Goal: Task Accomplishment & Management: Use online tool/utility

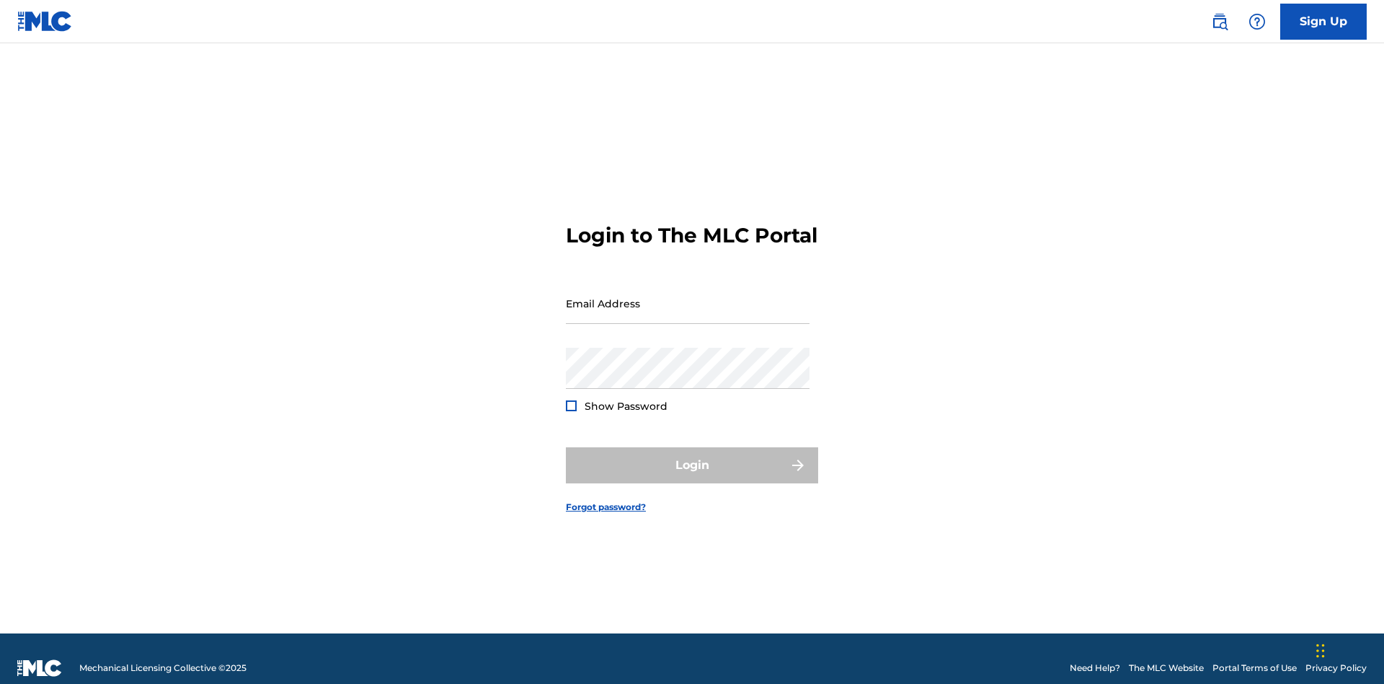
scroll to position [19, 0]
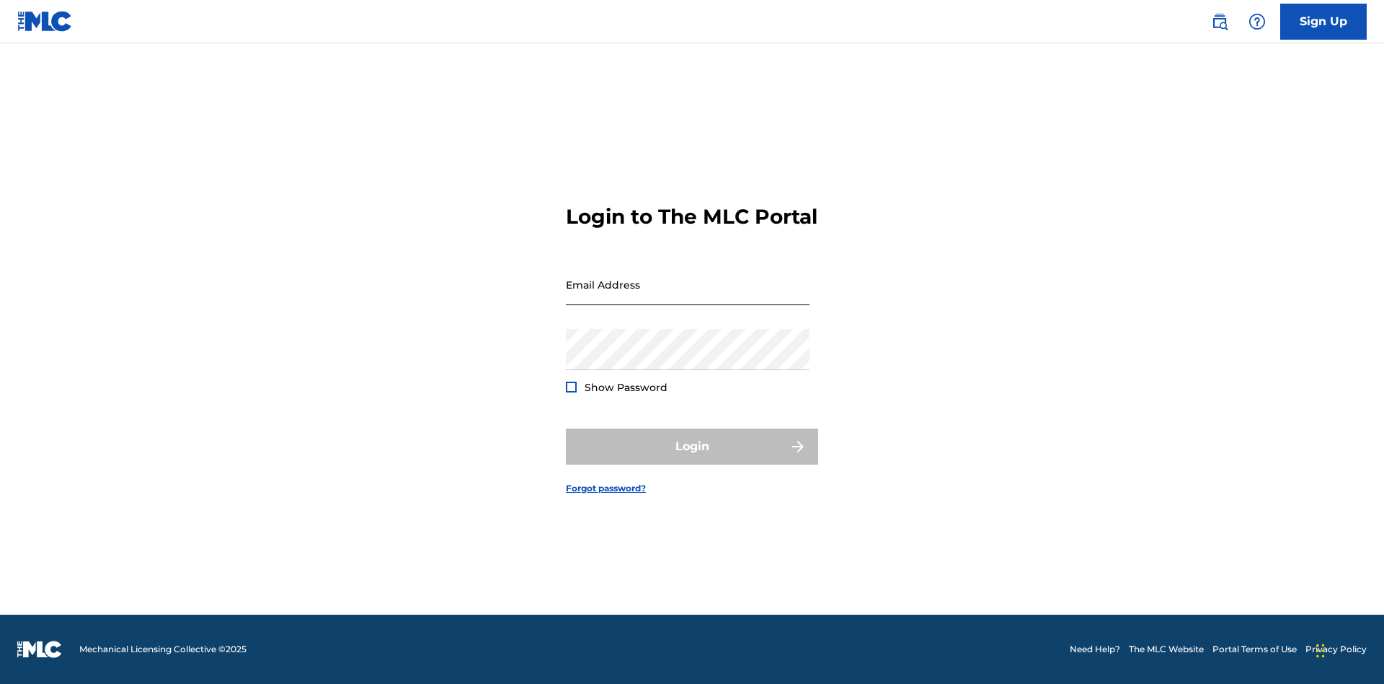
click at [688, 296] on input "Email Address" at bounding box center [688, 284] width 244 height 41
type input "[EMAIL_ADDRESS][DOMAIN_NAME]"
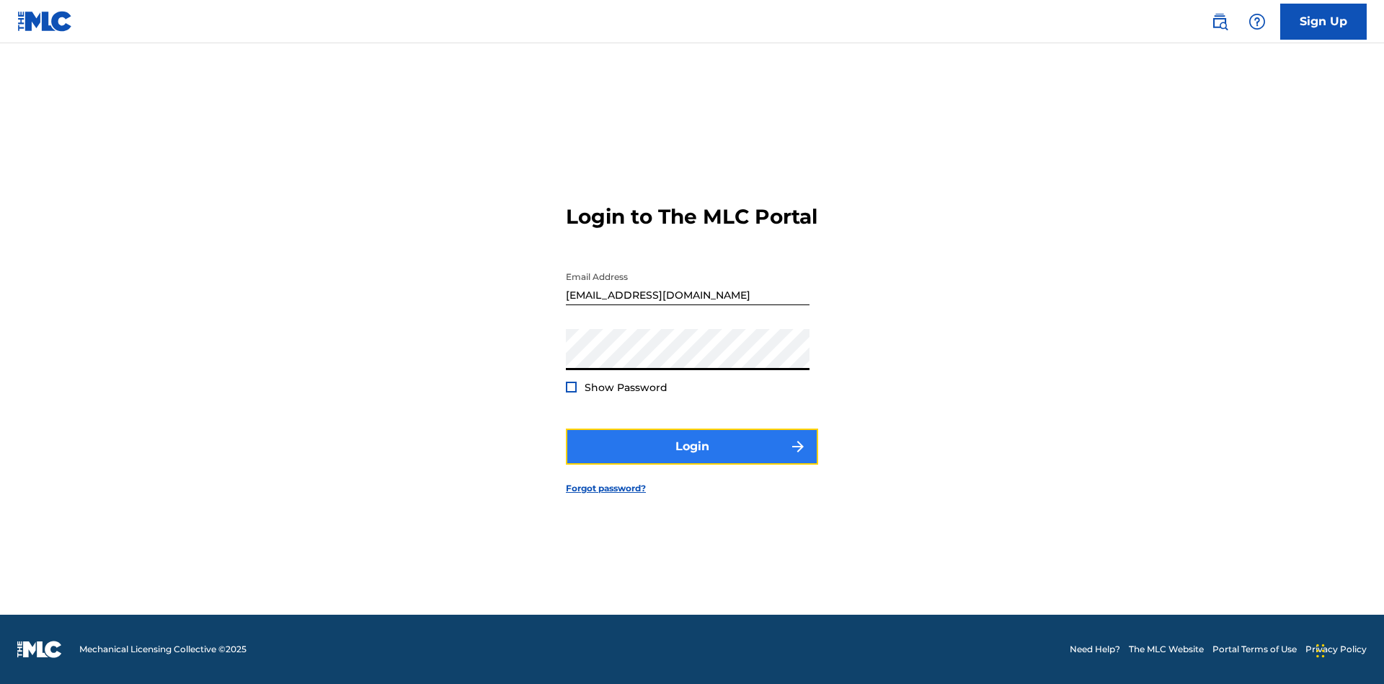
click at [692, 459] on button "Login" at bounding box center [692, 446] width 252 height 36
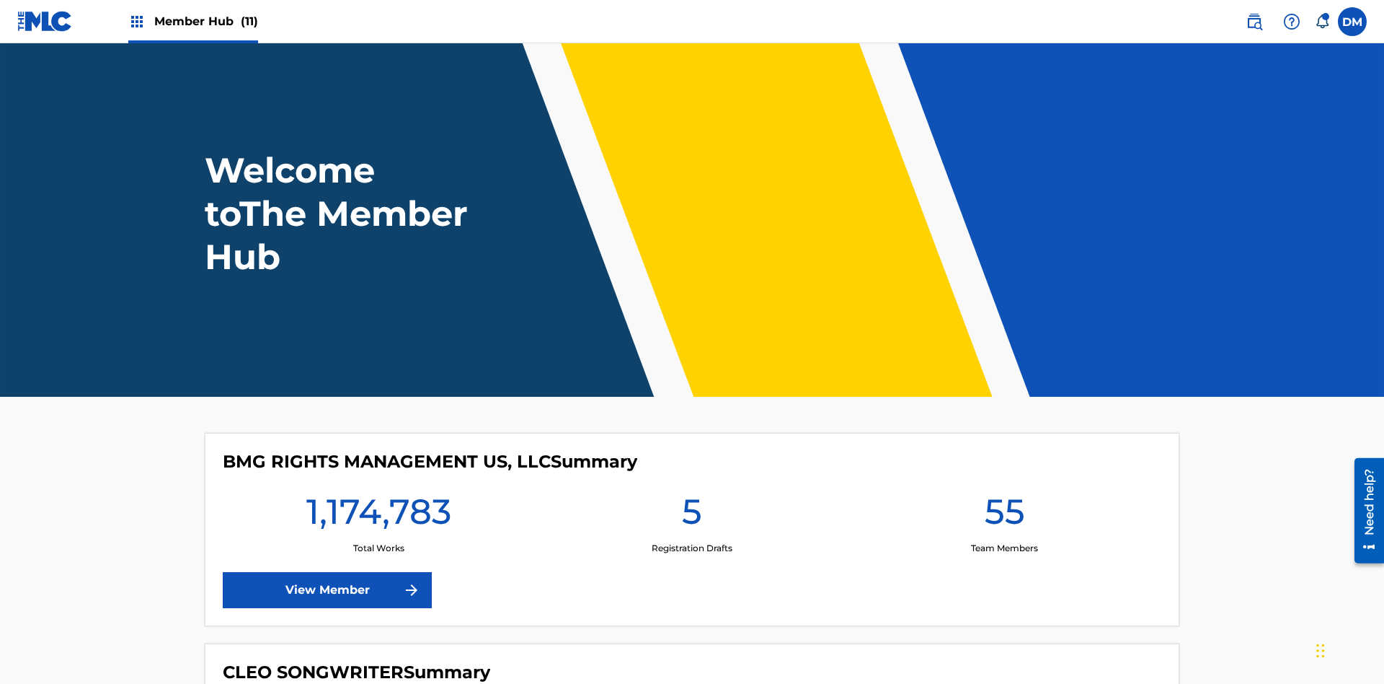
click at [205, 21] on span "Member Hub (11)" at bounding box center [206, 21] width 104 height 17
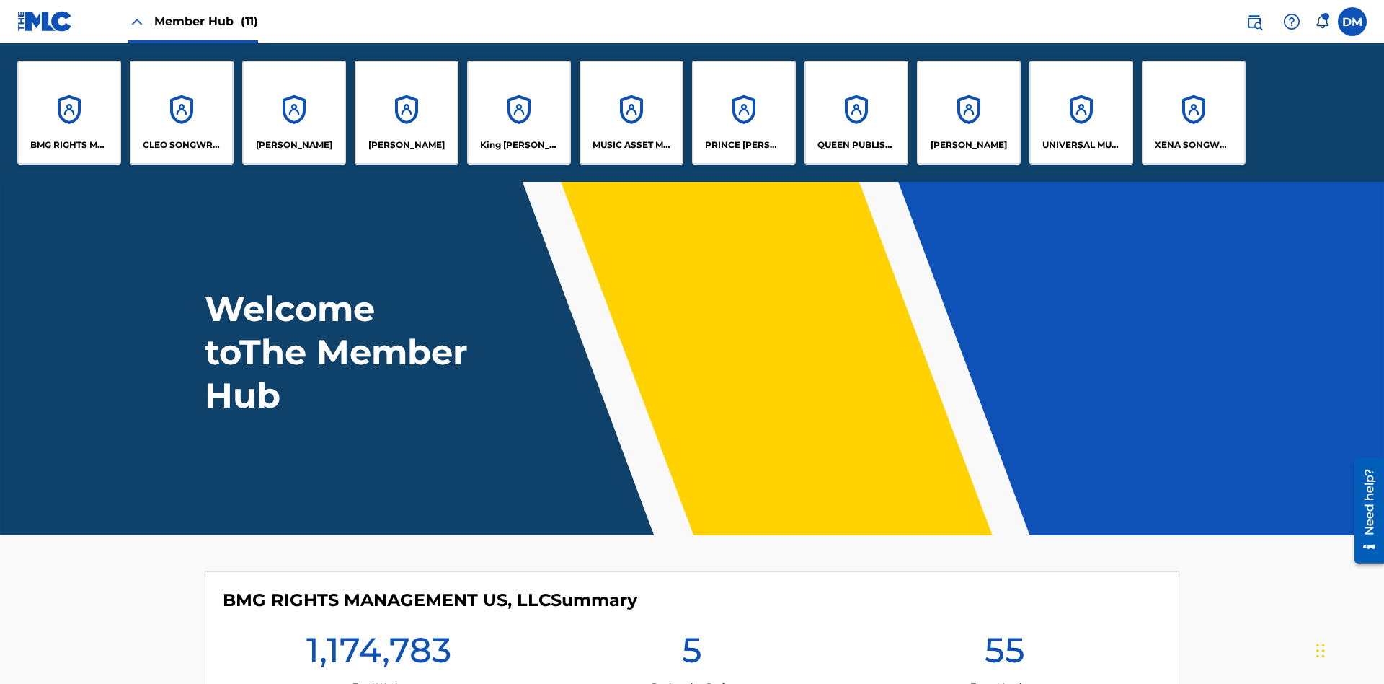
scroll to position [52, 0]
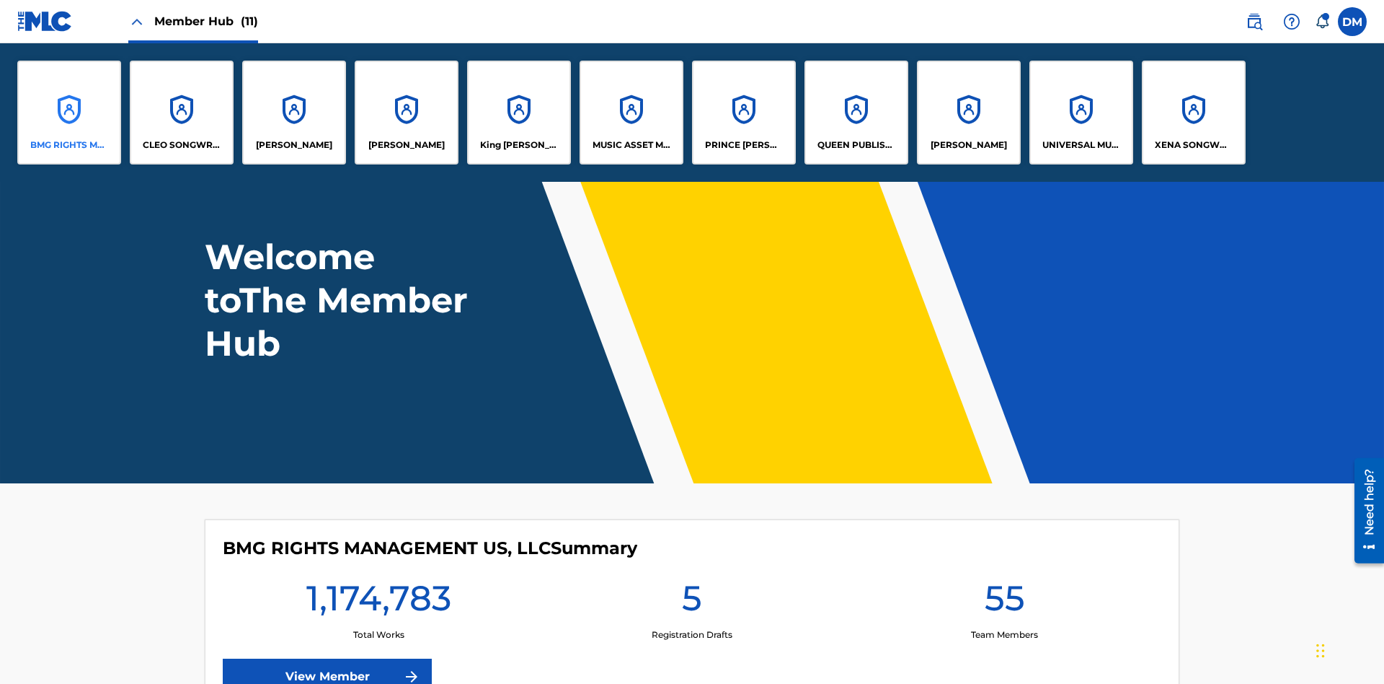
click at [69, 145] on p "BMG RIGHTS MANAGEMENT US, LLC" at bounding box center [69, 144] width 79 height 13
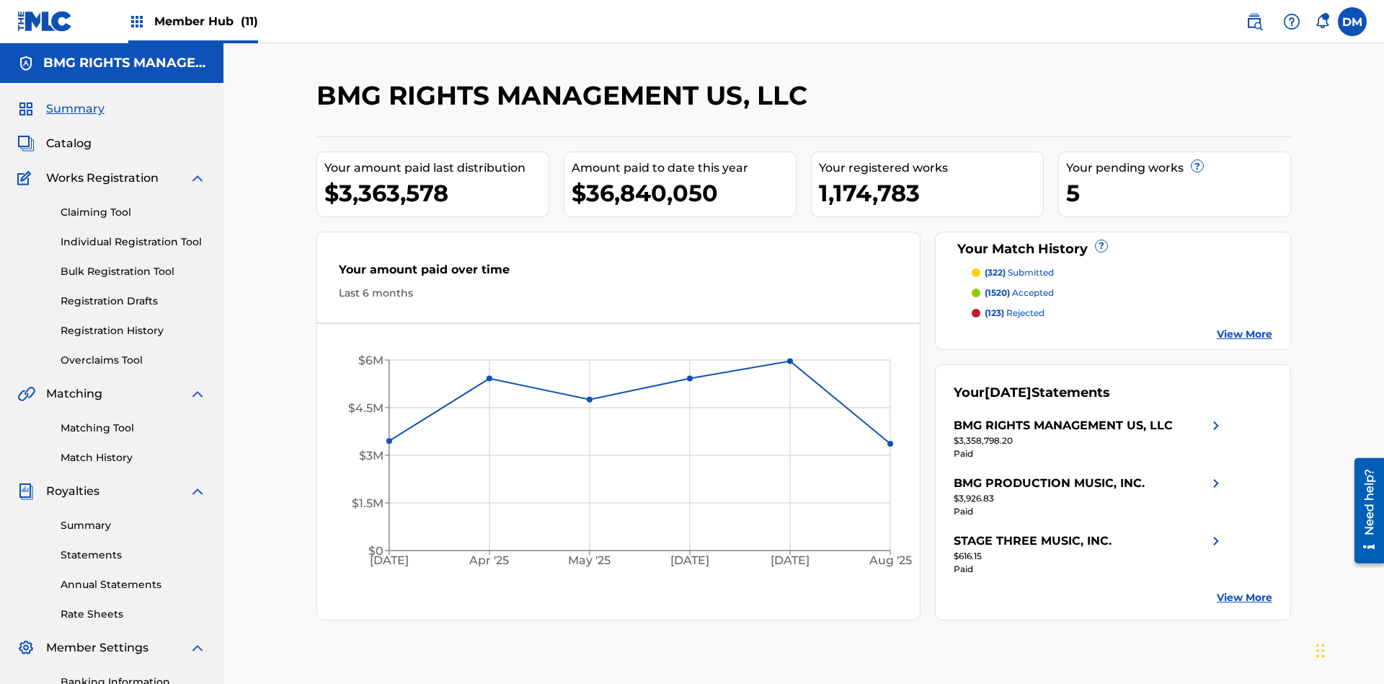
scroll to position [211, 0]
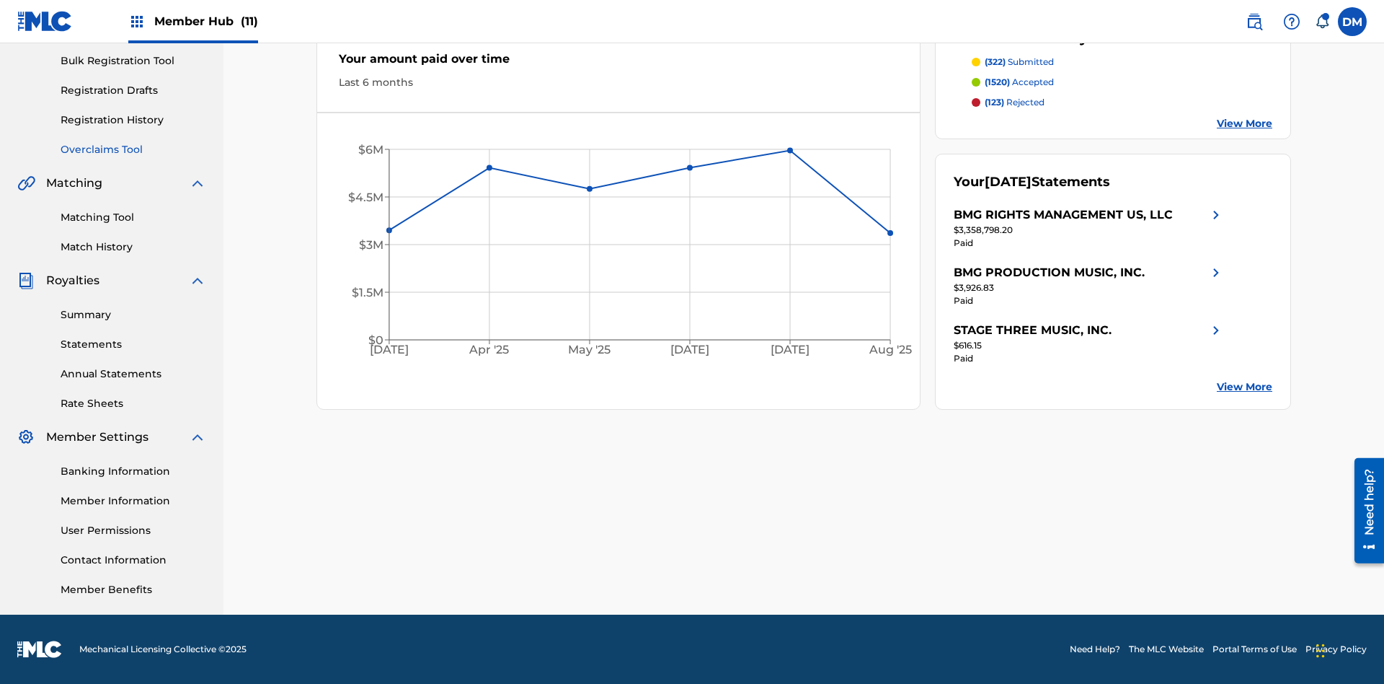
click at [133, 149] on link "Overclaims Tool" at bounding box center [134, 149] width 146 height 15
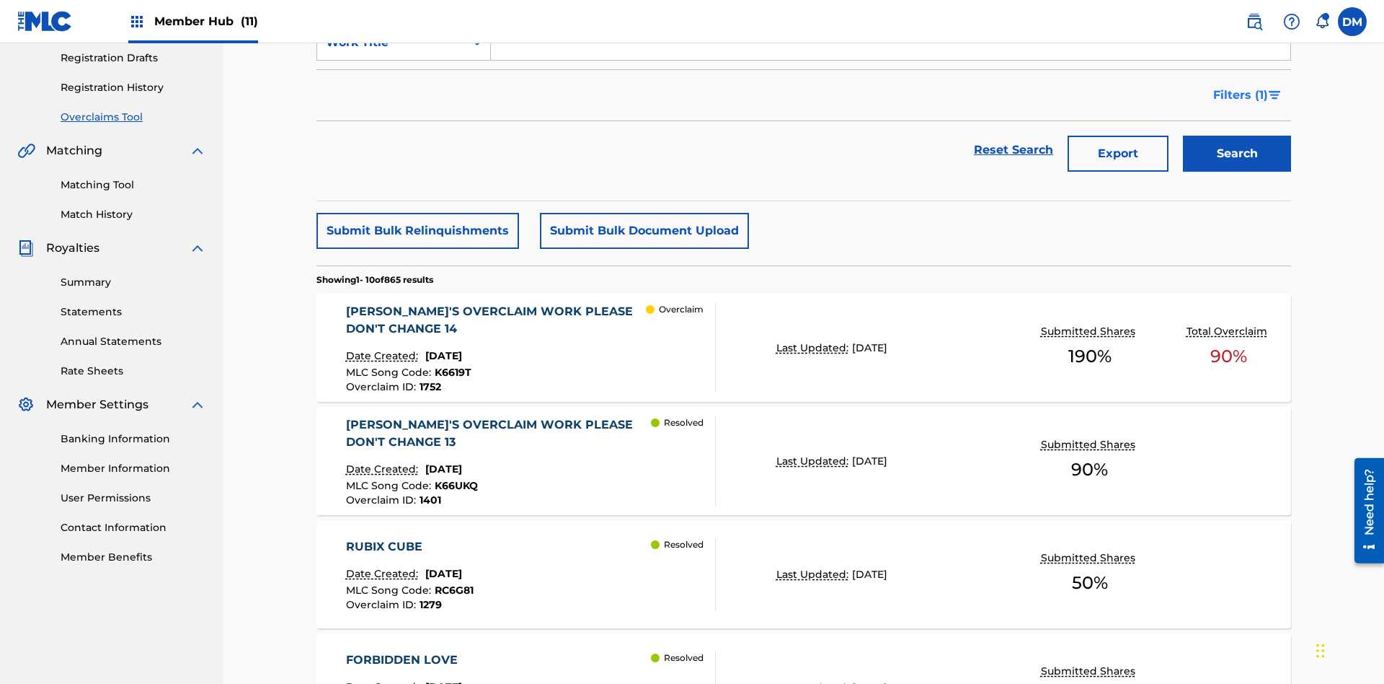
click at [1240, 95] on span "Filters ( 1 )" at bounding box center [1240, 95] width 55 height 17
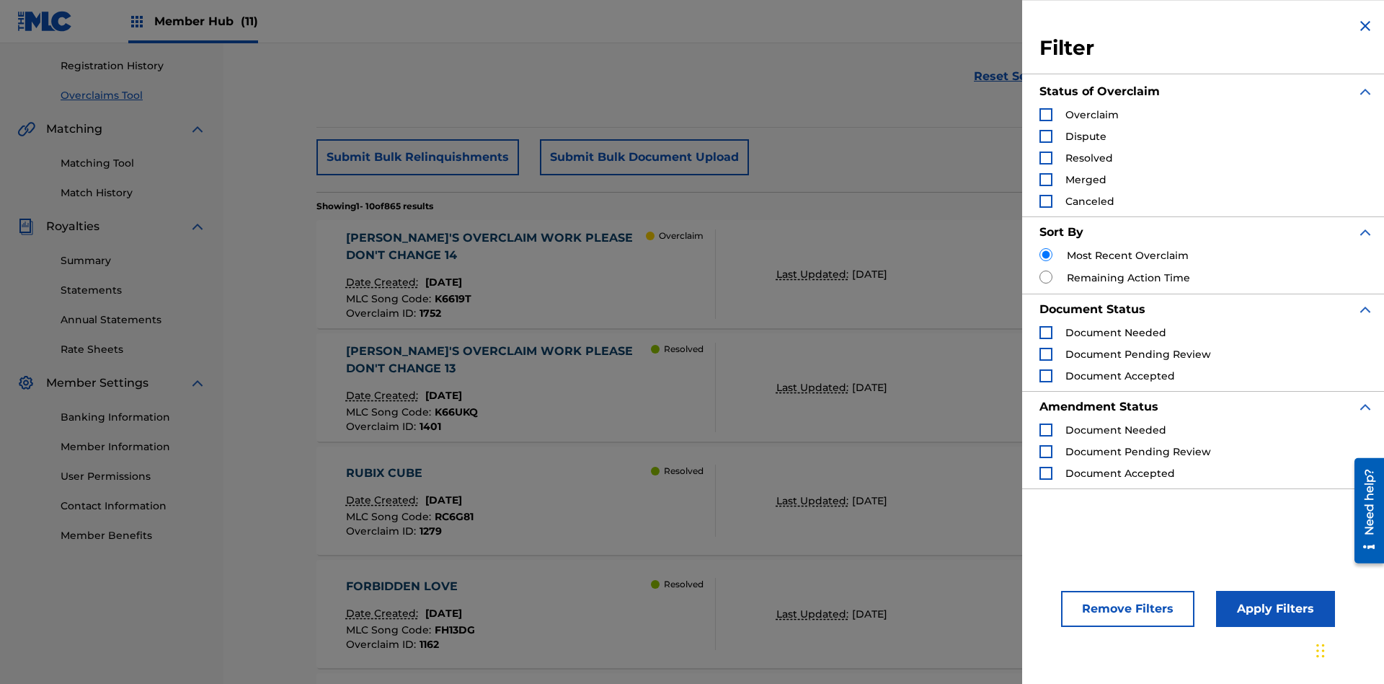
click at [1046, 115] on div "Search Form" at bounding box center [1046, 114] width 13 height 13
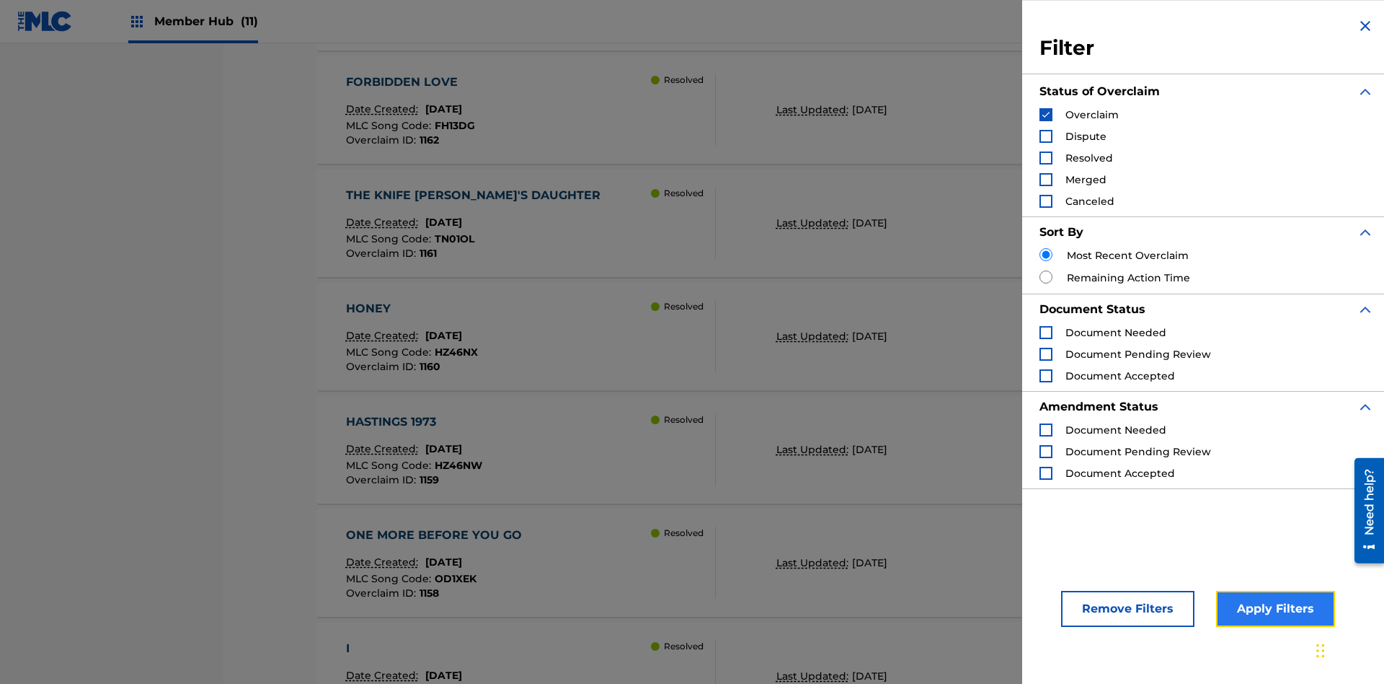
click at [1273, 609] on button "Apply Filters" at bounding box center [1275, 609] width 119 height 36
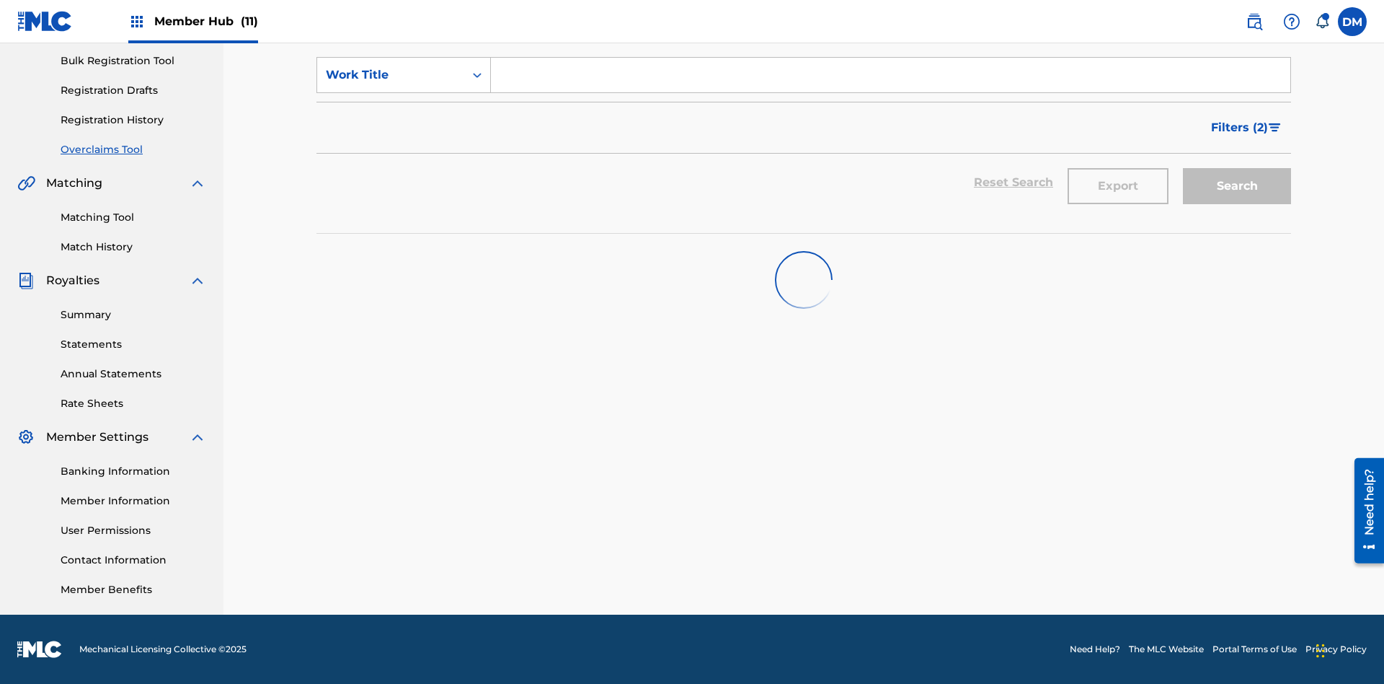
scroll to position [211, 0]
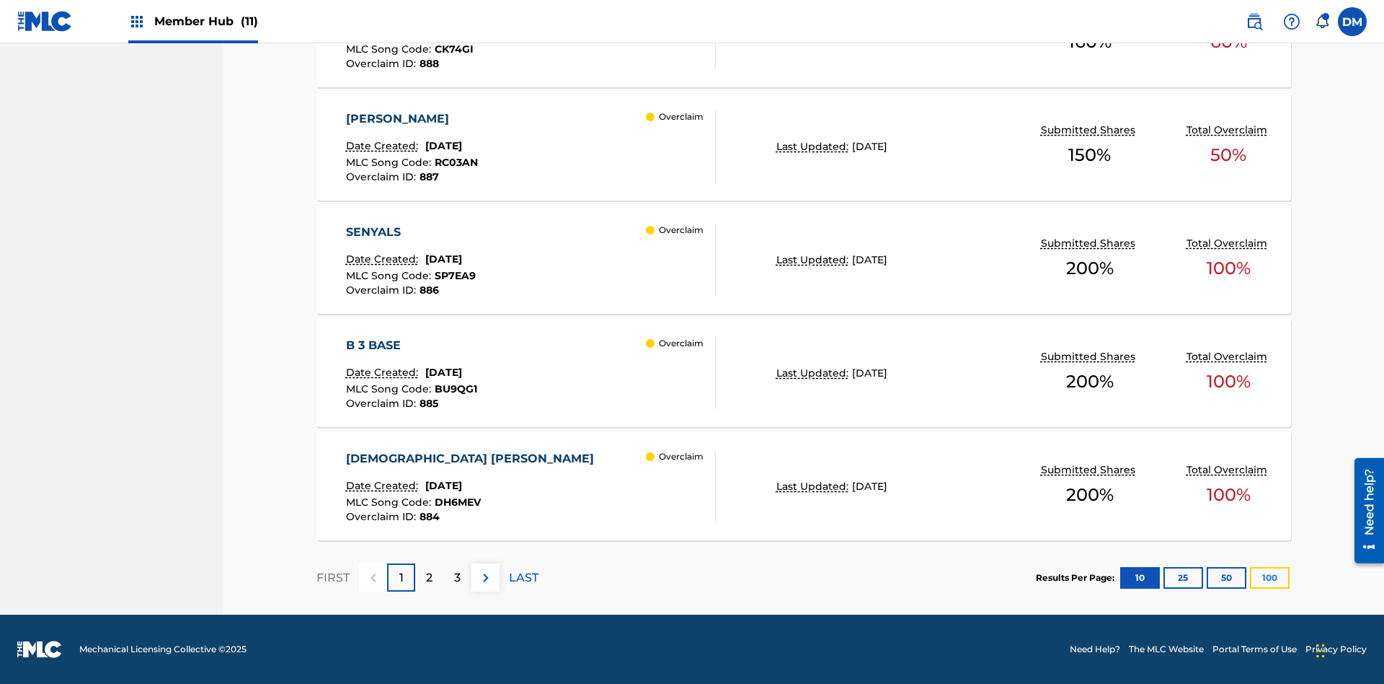
click at [1250, 577] on button "100" at bounding box center [1270, 578] width 40 height 22
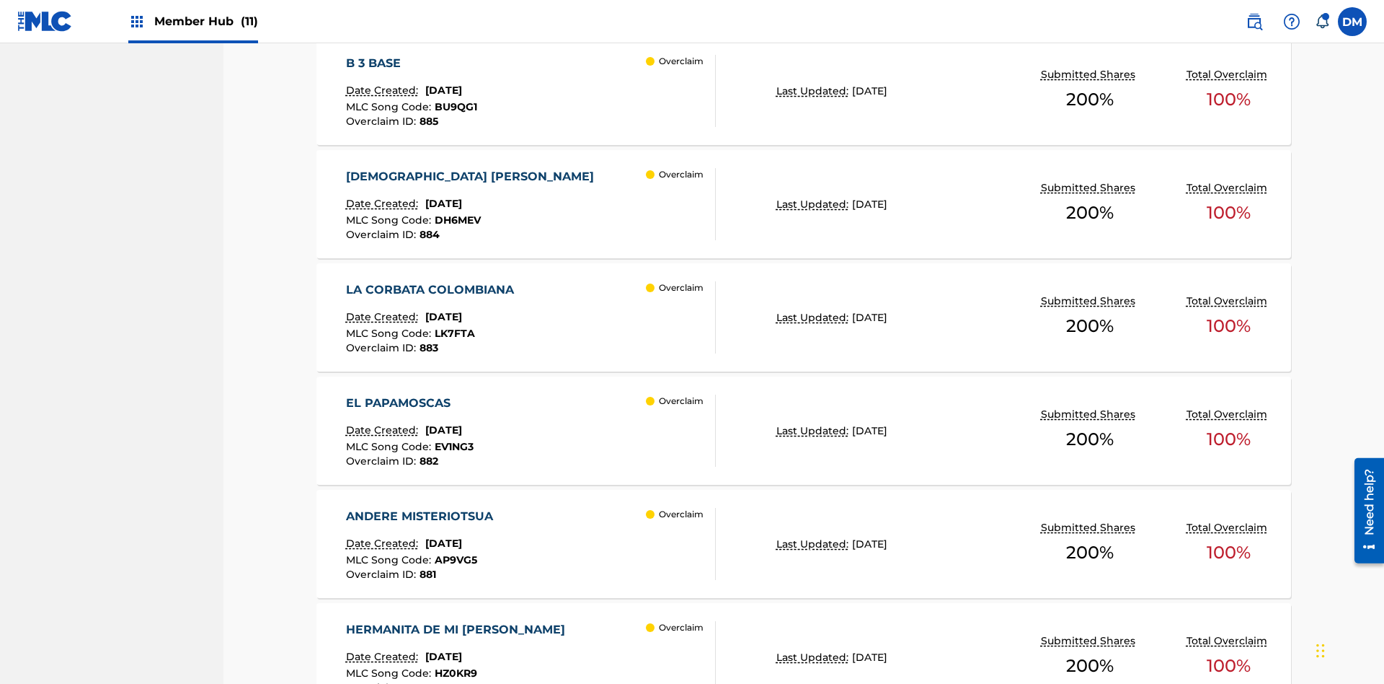
scroll to position [6612, 0]
